Goal: Information Seeking & Learning: Understand process/instructions

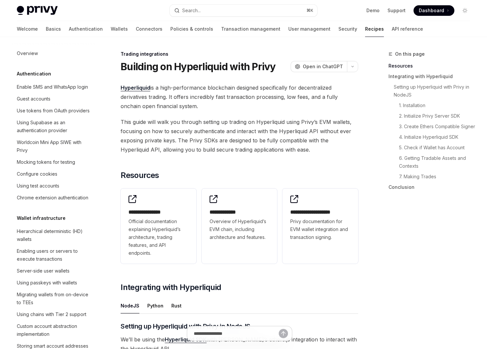
scroll to position [582, 0]
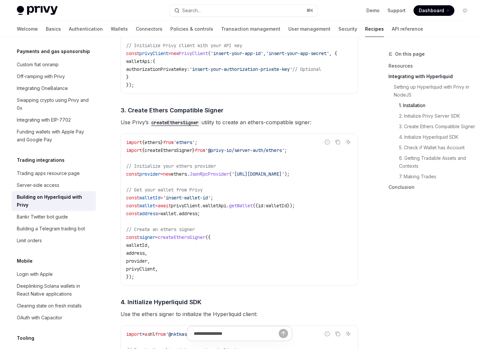
scroll to position [435, 0]
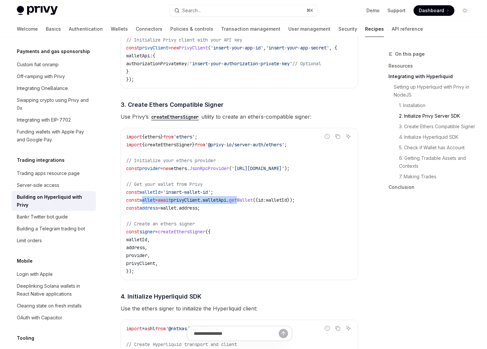
drag, startPoint x: 143, startPoint y: 200, endPoint x: 253, endPoint y: 199, distance: 109.7
click at [253, 199] on span "const wallet = await privyClient . walletApi . getWallet ({ id: walletId });" at bounding box center [210, 200] width 169 height 6
click at [252, 199] on span "getWallet" at bounding box center [241, 200] width 24 height 6
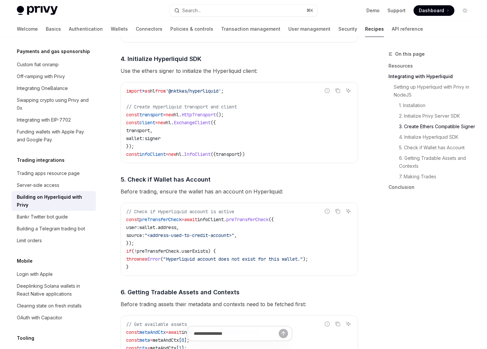
scroll to position [688, 0]
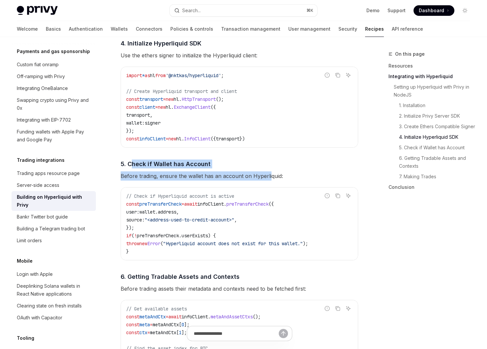
drag, startPoint x: 132, startPoint y: 164, endPoint x: 269, endPoint y: 179, distance: 137.2
click at [269, 179] on div "​ Setting up Hyperliquid with Privy in NodeJS We’ll be using the Hyperliquid SD…" at bounding box center [240, 179] width 238 height 1090
click at [269, 179] on span "Before trading, ensure the wallet has an account on Hyperliquid:" at bounding box center [240, 175] width 238 height 9
drag, startPoint x: 271, startPoint y: 179, endPoint x: 152, endPoint y: 179, distance: 118.6
click at [152, 179] on span "Before trading, ensure the wallet has an account on Hyperliquid:" at bounding box center [240, 175] width 238 height 9
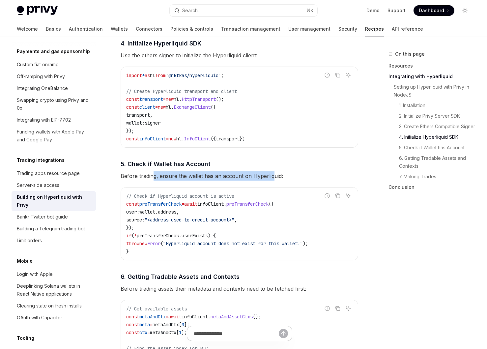
click at [152, 179] on span "Before trading, ensure the wallet has an account on Hyperliquid:" at bounding box center [240, 175] width 238 height 9
drag, startPoint x: 138, startPoint y: 180, endPoint x: 241, endPoint y: 178, distance: 102.8
click at [240, 178] on span "Before trading, ensure the wallet has an account on Hyperliquid:" at bounding box center [240, 175] width 238 height 9
click at [241, 178] on span "Before trading, ensure the wallet has an account on Hyperliquid:" at bounding box center [240, 175] width 238 height 9
click at [146, 242] on code "// Check if Hyperliquid account is active const preTransferCheck = await infoCl…" at bounding box center [239, 223] width 226 height 63
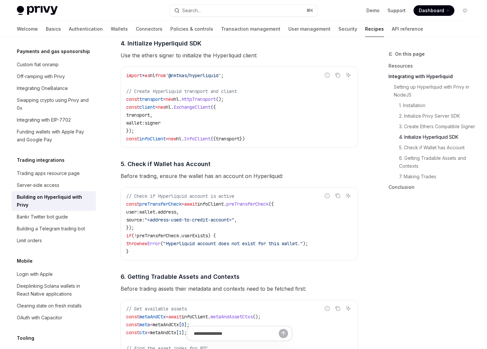
click at [156, 237] on span "preTransferCheck" at bounding box center [158, 236] width 42 height 6
drag, startPoint x: 156, startPoint y: 237, endPoint x: 205, endPoint y: 238, distance: 49.1
click at [205, 238] on span "if ( ! preTransferCheck . userExists ) {" at bounding box center [171, 236] width 90 height 6
click at [224, 204] on span "infoClient" at bounding box center [210, 204] width 26 height 6
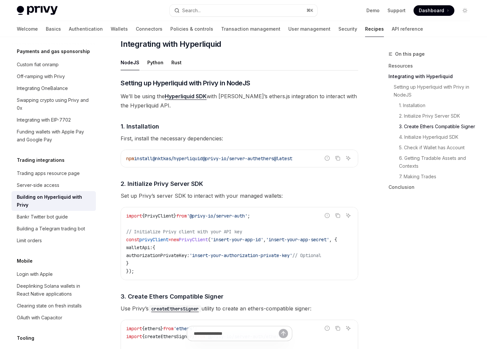
scroll to position [0, 0]
